Goal: Task Accomplishment & Management: Use online tool/utility

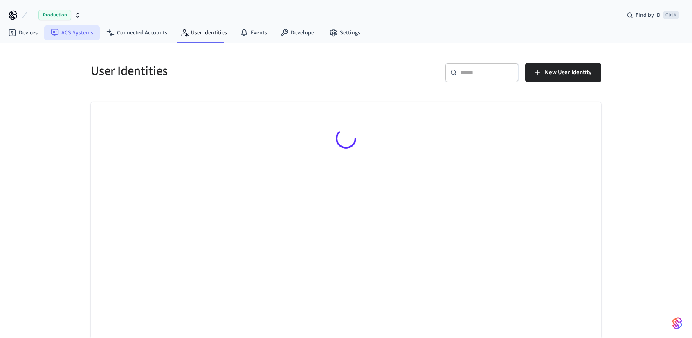
click at [69, 30] on link "ACS Systems" at bounding box center [72, 32] width 56 height 15
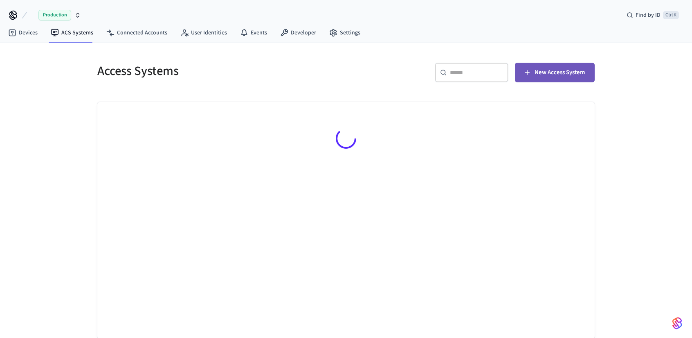
click at [580, 66] on button "New Access System" at bounding box center [555, 73] width 80 height 20
click at [15, 13] on icon at bounding box center [13, 15] width 13 height 13
click at [13, 14] on icon at bounding box center [13, 15] width 13 height 13
click at [16, 31] on icon at bounding box center [12, 33] width 8 height 8
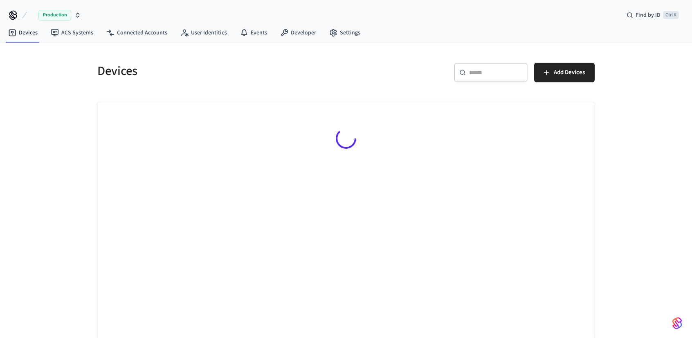
click at [15, 13] on icon at bounding box center [13, 15] width 13 height 13
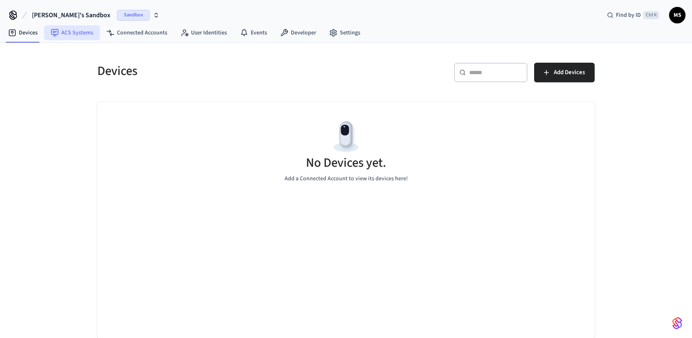
click at [87, 34] on link "ACS Systems" at bounding box center [72, 32] width 56 height 15
click at [579, 73] on span "Add Devices" at bounding box center [569, 72] width 31 height 11
click at [80, 32] on link "ACS Systems" at bounding box center [72, 32] width 56 height 15
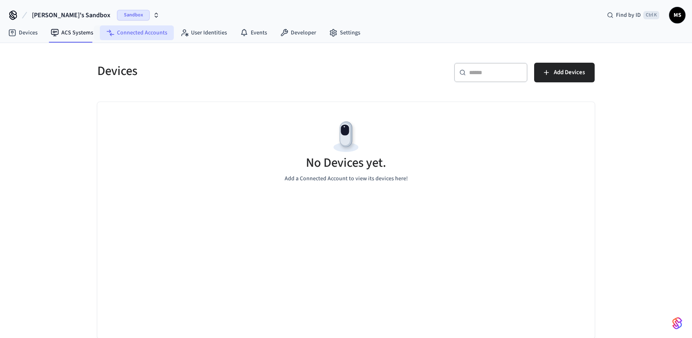
click at [124, 35] on link "Connected Accounts" at bounding box center [137, 32] width 74 height 15
click at [82, 33] on link "ACS Systems" at bounding box center [72, 32] width 56 height 15
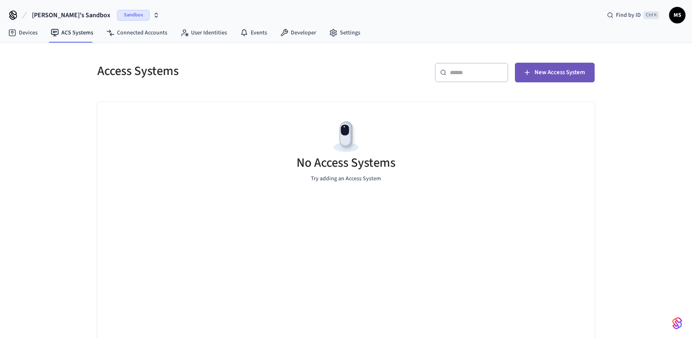
click at [544, 73] on span "New Access System" at bounding box center [560, 72] width 50 height 11
